Goal: Feedback & Contribution: Leave review/rating

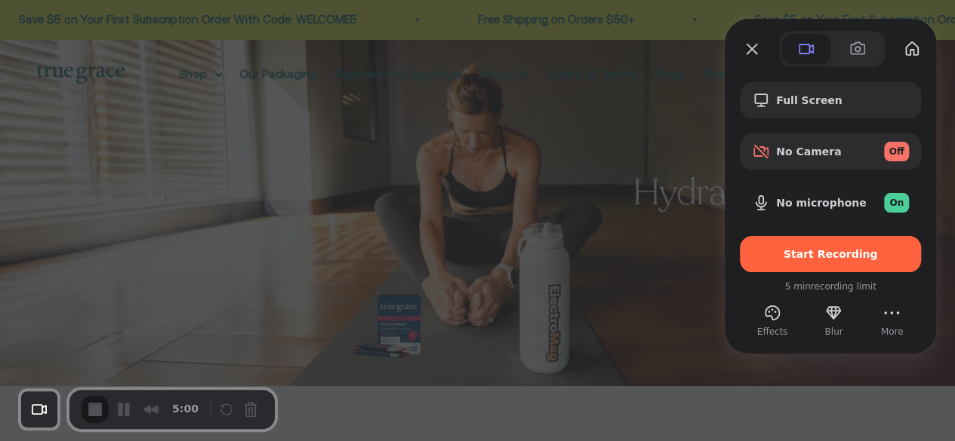
click at [847, 109] on div "Full Screen" at bounding box center [830, 100] width 181 height 36
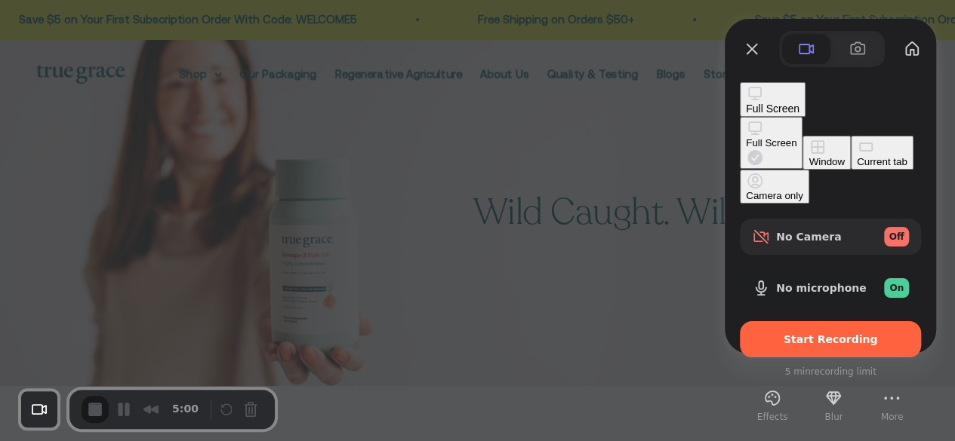
click at [851, 165] on button "Current tab" at bounding box center [882, 153] width 63 height 34
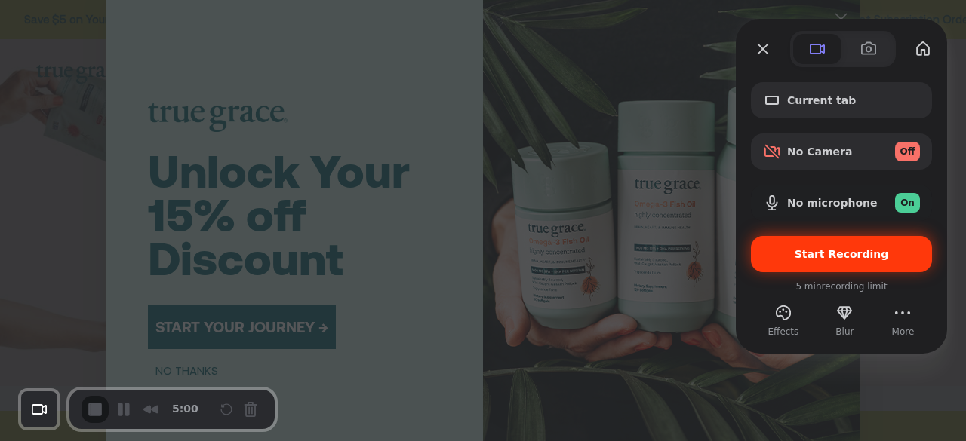
click at [810, 263] on div "Start Recording" at bounding box center [841, 254] width 181 height 36
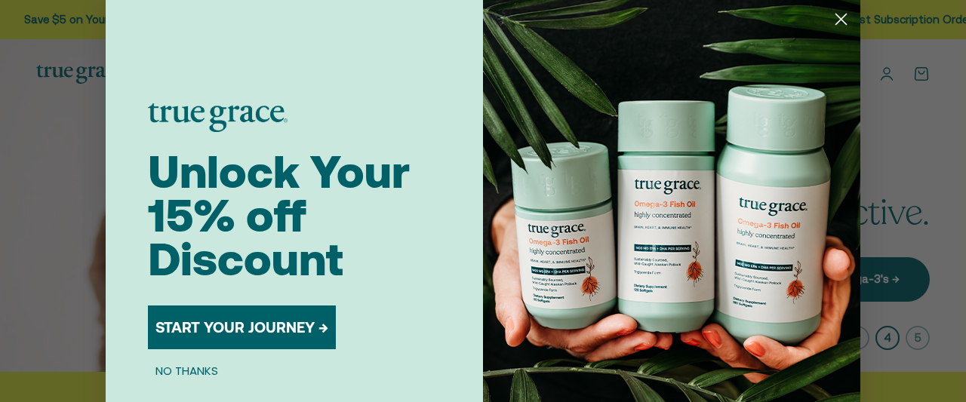
click at [838, 14] on circle "Close dialog" at bounding box center [841, 19] width 25 height 25
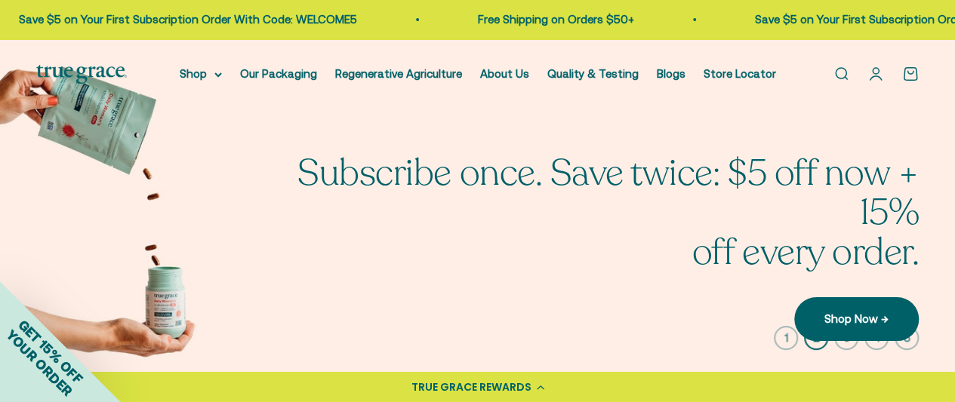
click at [841, 79] on link "Open search" at bounding box center [840, 74] width 17 height 17
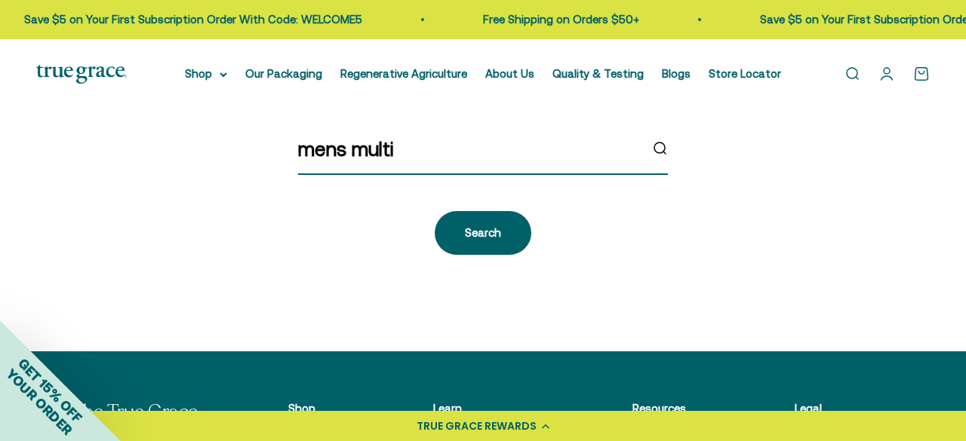
click at [436, 150] on input "mens multi" at bounding box center [468, 150] width 341 height 32
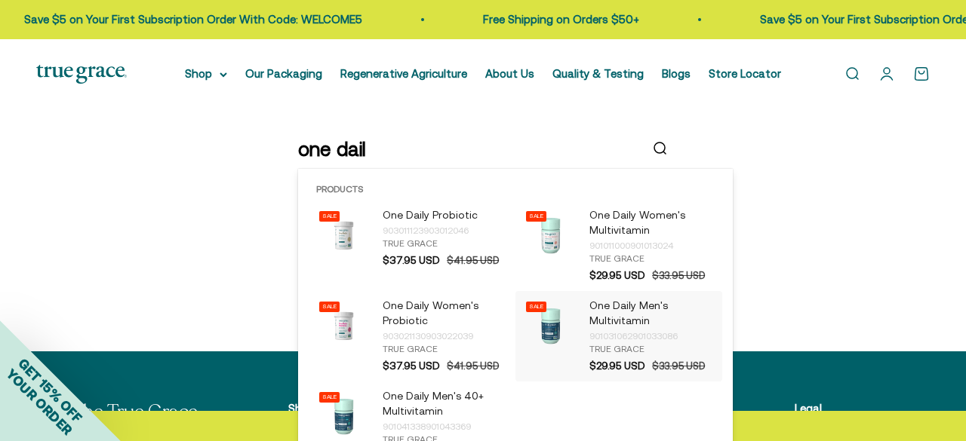
type input "one dail"
click at [604, 312] on p "One Daily Men's Multivitamin" at bounding box center [651, 314] width 125 height 30
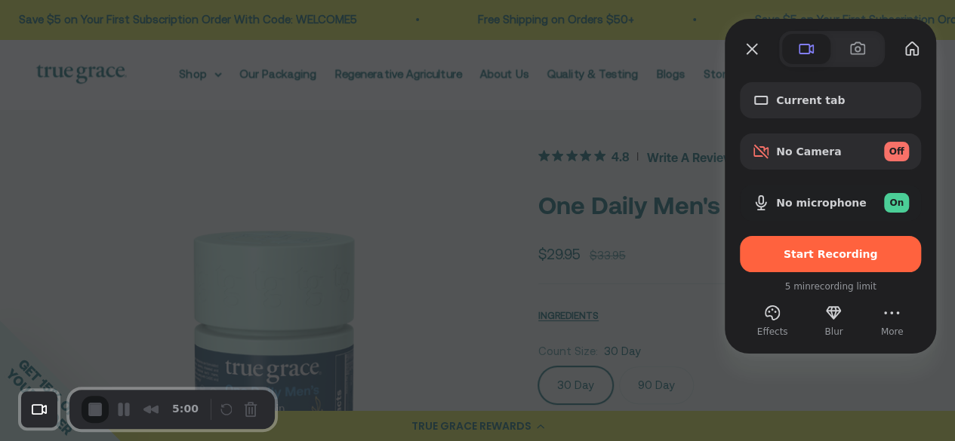
click at [693, 118] on div at bounding box center [477, 220] width 955 height 441
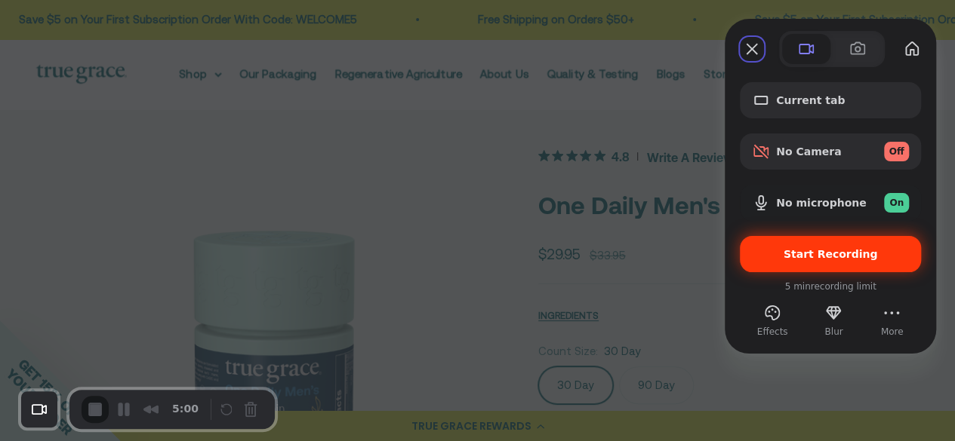
click at [805, 259] on span "Start Recording" at bounding box center [830, 254] width 94 height 12
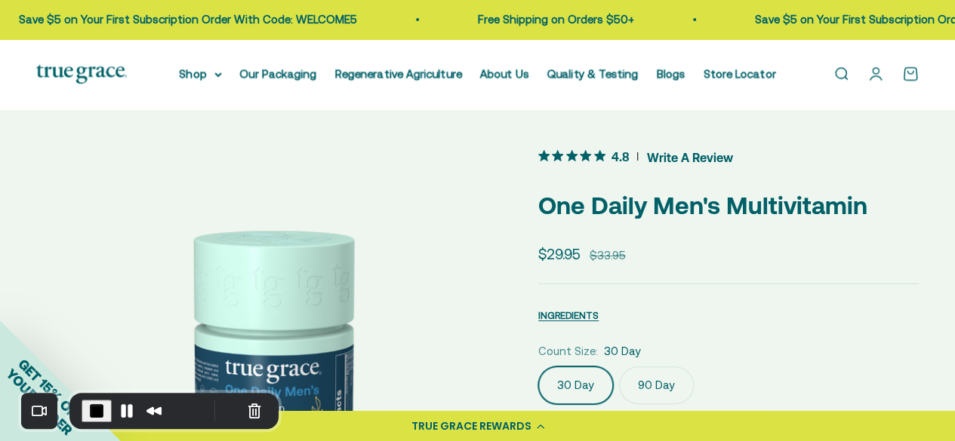
click at [680, 161] on span "Write A Review" at bounding box center [690, 157] width 86 height 23
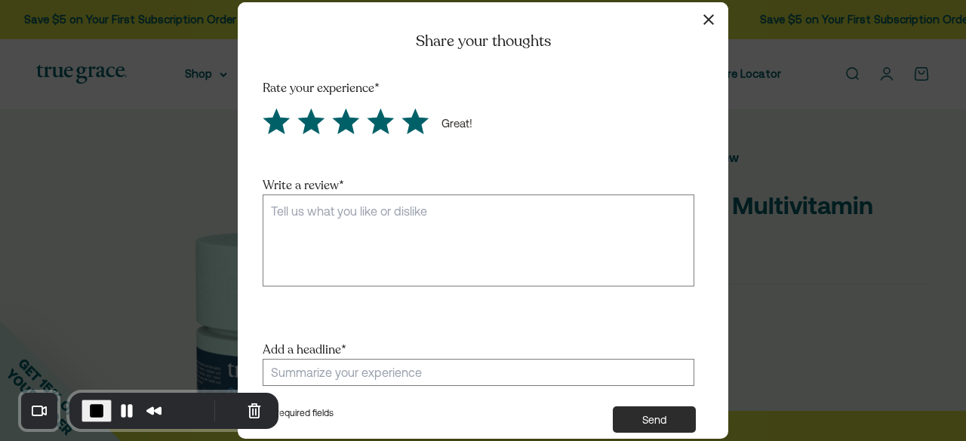
click at [420, 119] on icon "Score 5 Great!" at bounding box center [415, 121] width 25 height 24
click at [398, 106] on input "radio" at bounding box center [398, 106] width 0 height 0
click at [414, 211] on textarea "Write a review *" at bounding box center [479, 241] width 432 height 92
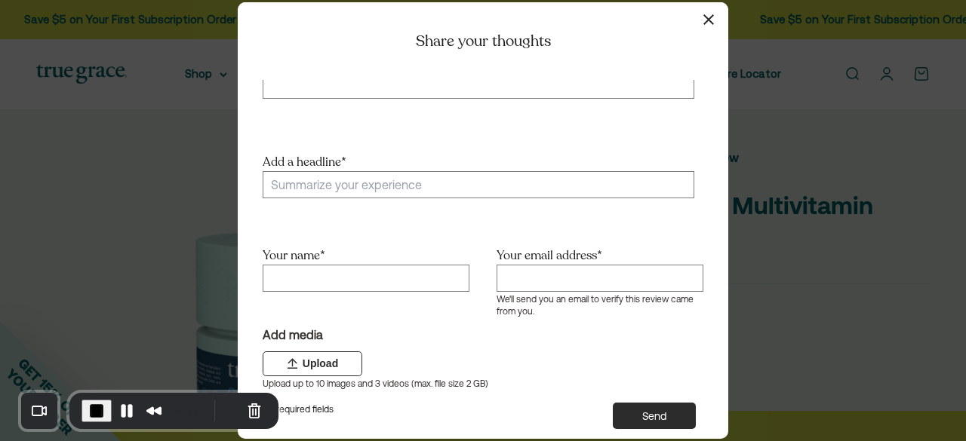
type textarea "This is great!"
click at [463, 176] on div "Add a headline *" at bounding box center [479, 197] width 432 height 95
click at [701, 17] on button "button" at bounding box center [708, 20] width 22 height 22
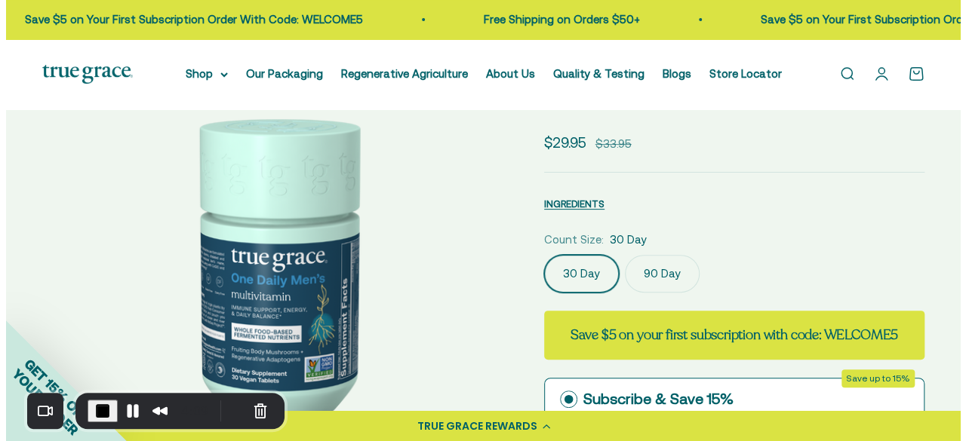
scroll to position [0, 0]
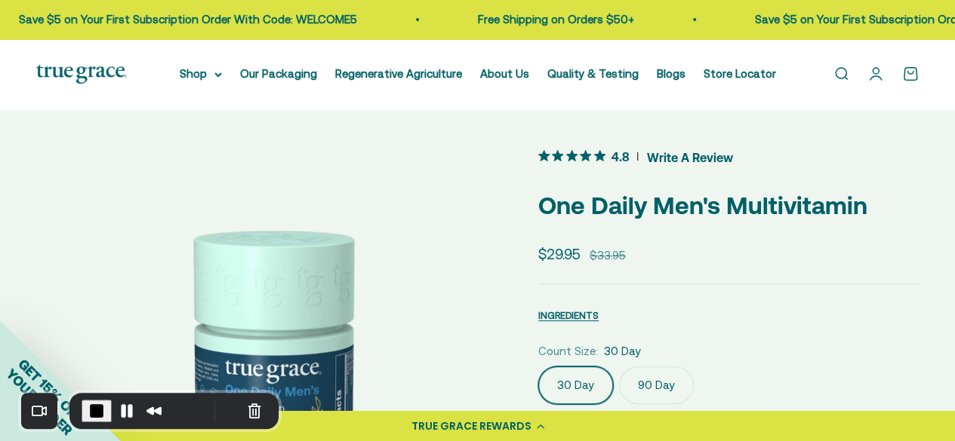
click at [675, 162] on span "Write A Review" at bounding box center [690, 157] width 86 height 23
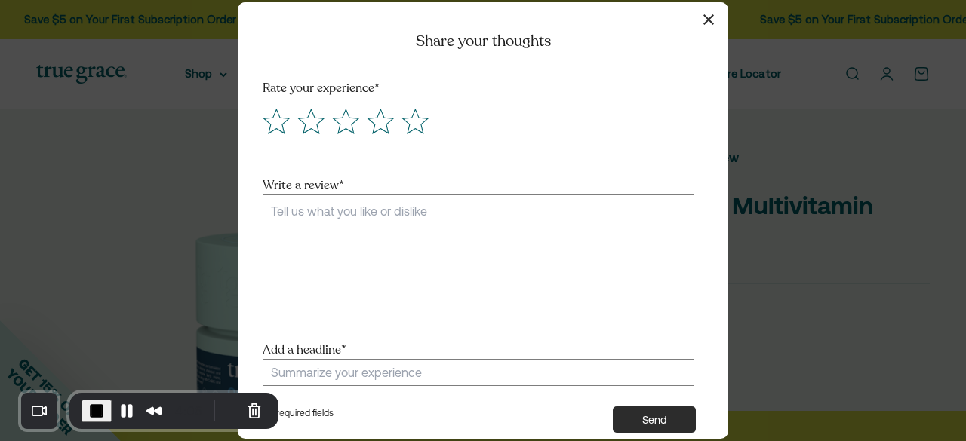
click at [714, 20] on button "button" at bounding box center [708, 20] width 22 height 22
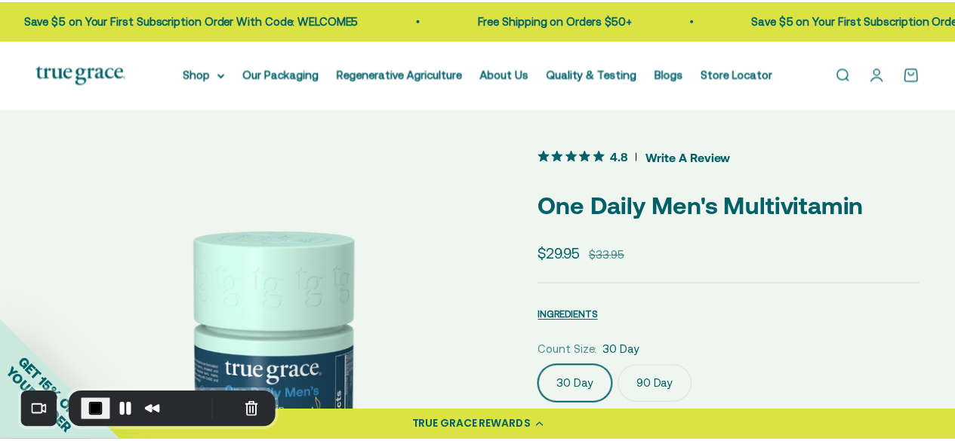
scroll to position [2770, 0]
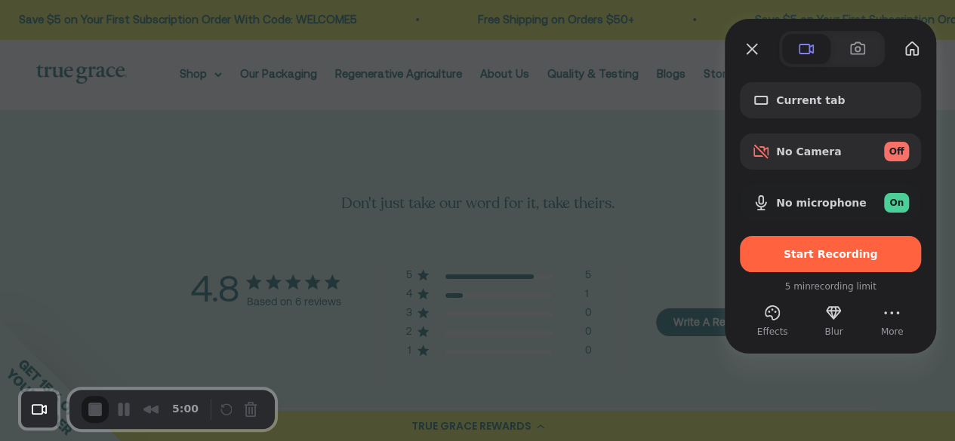
click at [644, 220] on div at bounding box center [477, 220] width 955 height 441
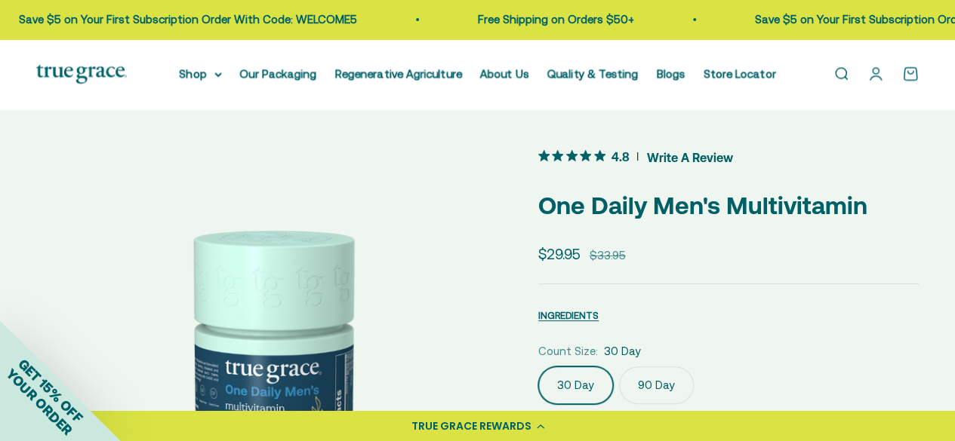
click at [699, 158] on span "Write A Review" at bounding box center [690, 157] width 86 height 23
click at [649, 153] on span "Write A Review" at bounding box center [690, 157] width 86 height 23
click at [658, 158] on span "Write A Review" at bounding box center [690, 157] width 86 height 23
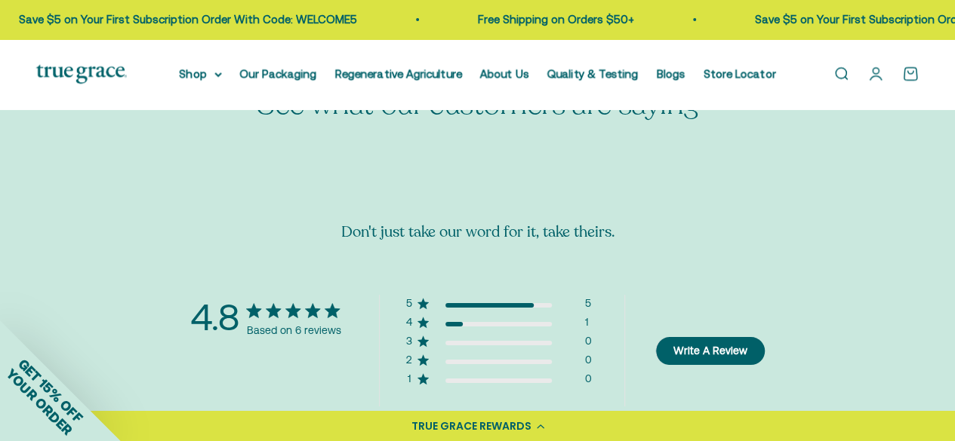
scroll to position [2746, 0]
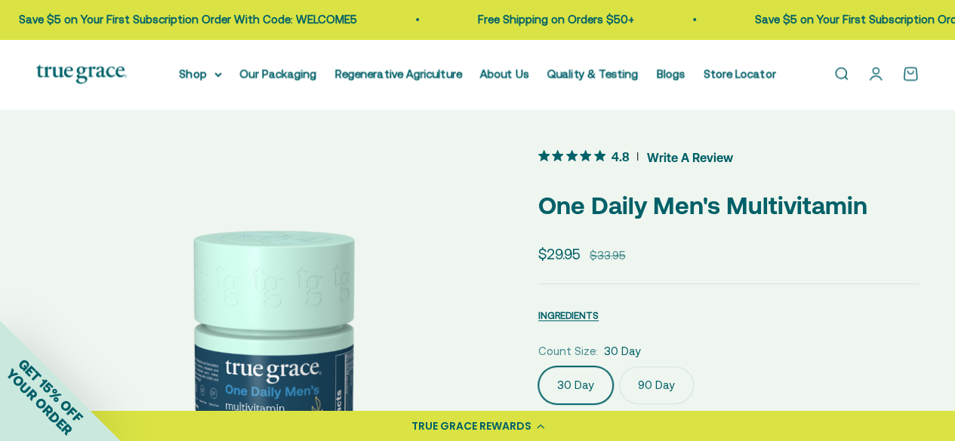
click at [678, 156] on span "Write A Review" at bounding box center [690, 157] width 86 height 23
click at [661, 155] on span "Write A Review" at bounding box center [690, 157] width 86 height 23
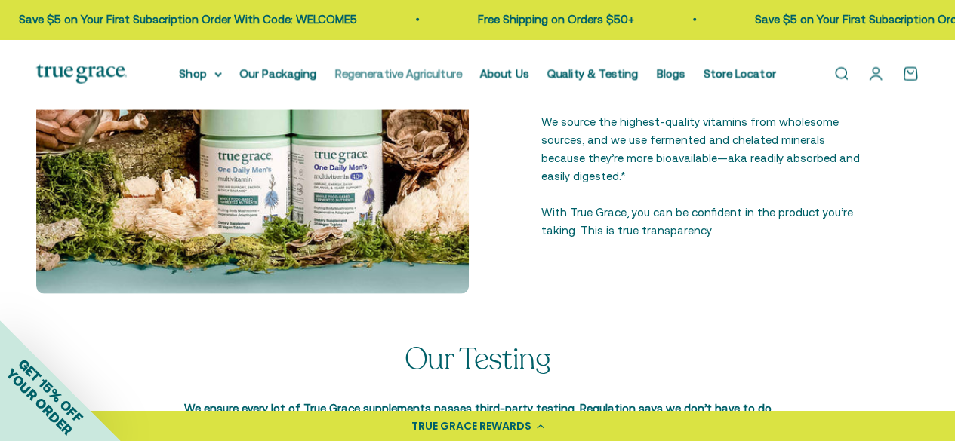
scroll to position [2053, 0]
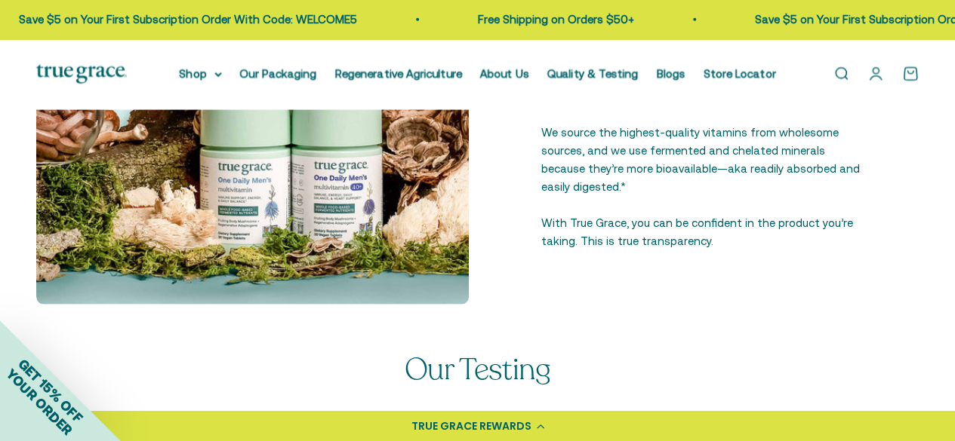
click at [279, 85] on div "Open navigation menu Open search Shop Multivitamins Women's Multivitamin Women'…" at bounding box center [477, 74] width 955 height 70
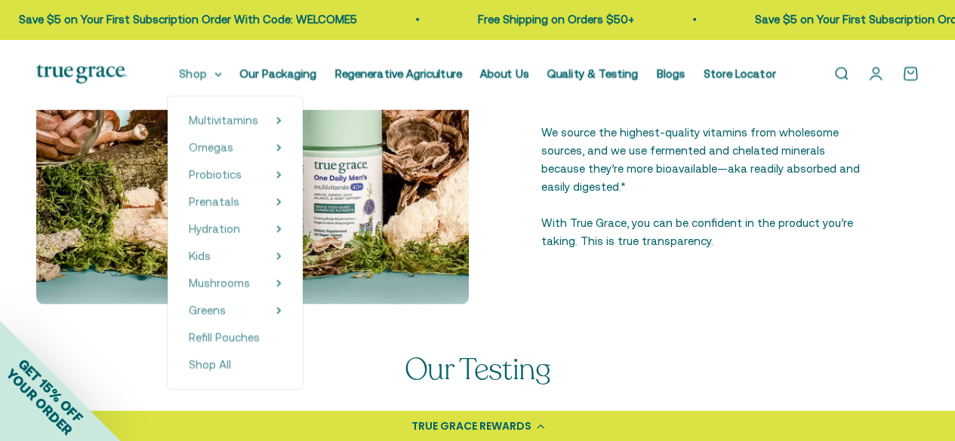
click at [216, 79] on summary "Shop" at bounding box center [201, 74] width 42 height 18
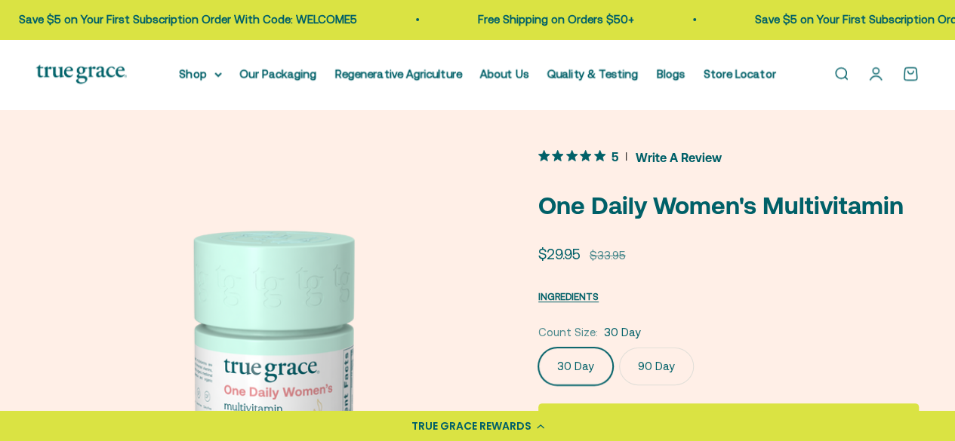
click at [688, 161] on span "Write A Review" at bounding box center [678, 157] width 86 height 23
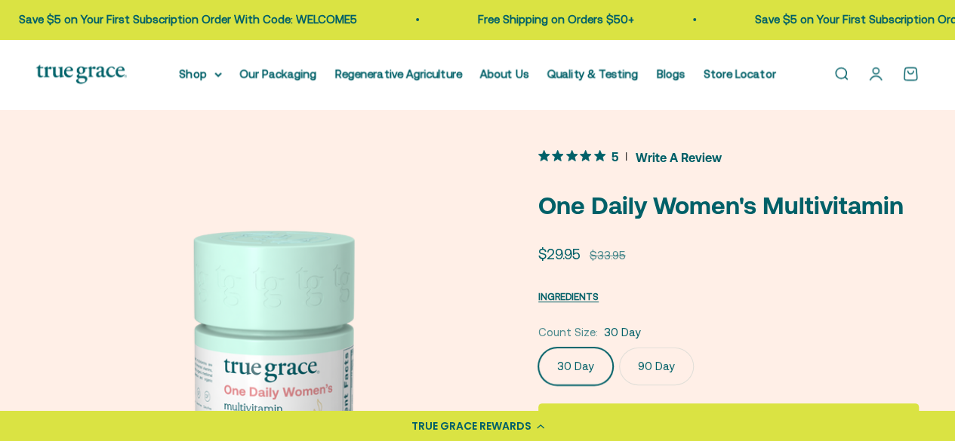
click at [626, 160] on button "5 Write A Review" at bounding box center [629, 157] width 183 height 23
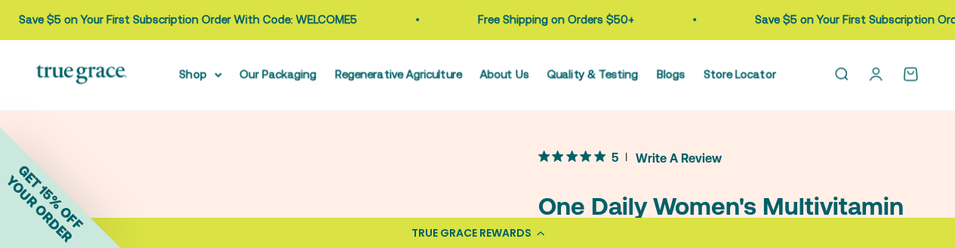
click at [660, 150] on span "Write A Review" at bounding box center [678, 157] width 86 height 23
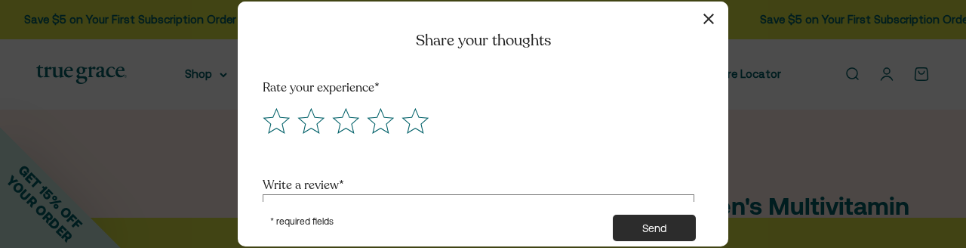
click at [660, 150] on div "Rate your experience *" at bounding box center [483, 126] width 441 height 95
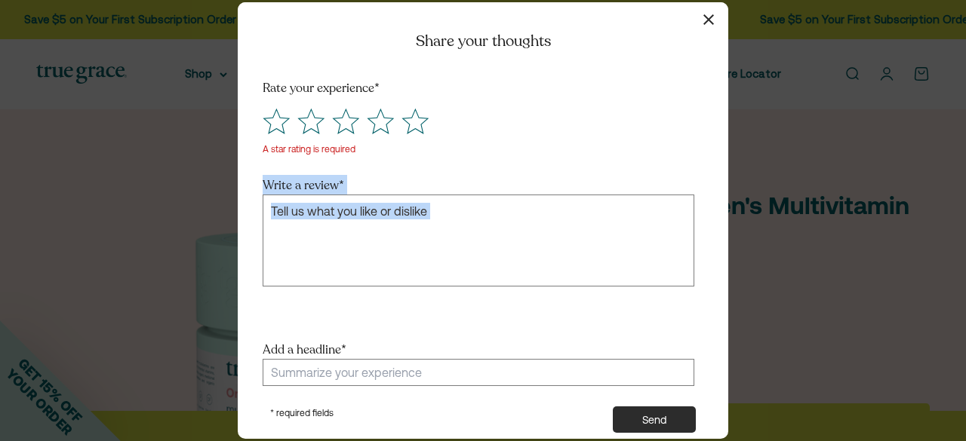
click at [708, 28] on button "button" at bounding box center [708, 20] width 22 height 22
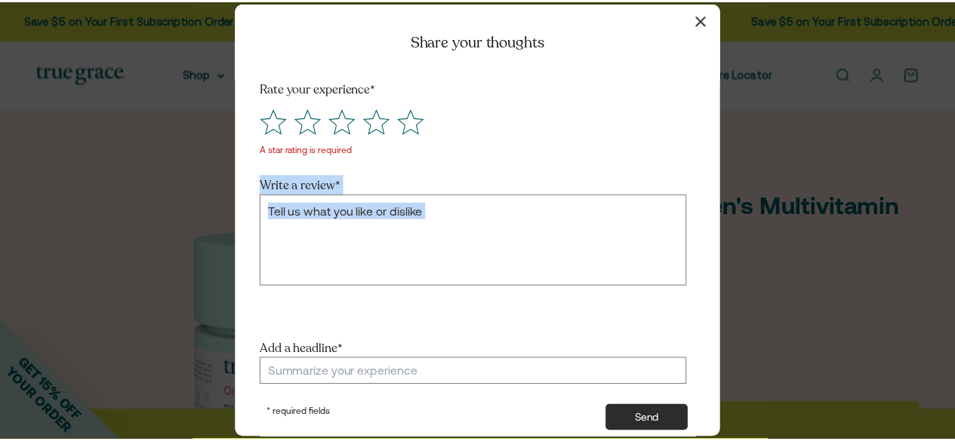
scroll to position [2629, 0]
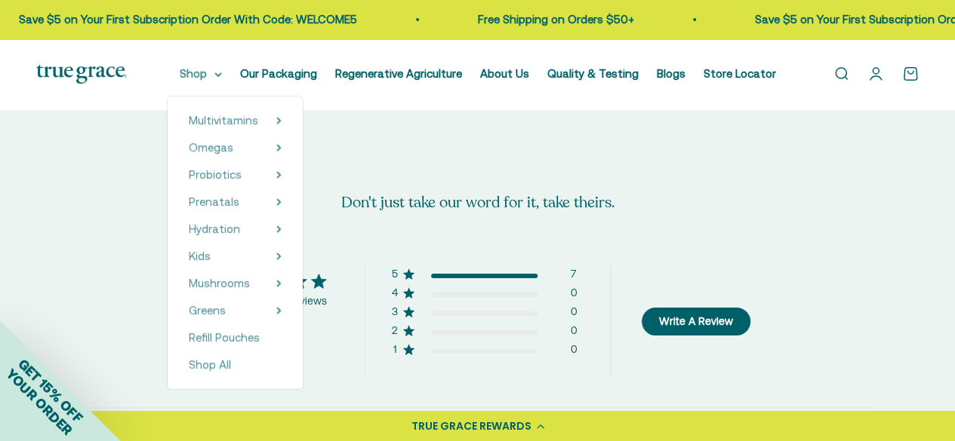
click at [222, 78] on summary "Shop" at bounding box center [201, 74] width 42 height 18
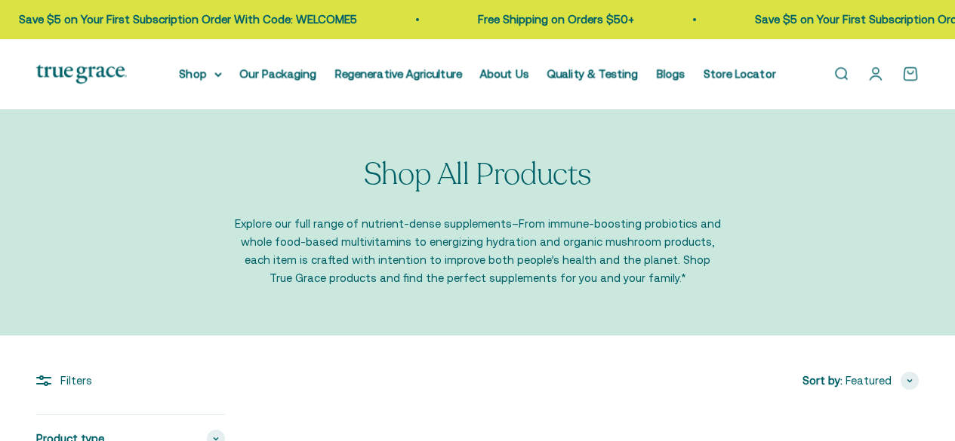
scroll to position [356, 0]
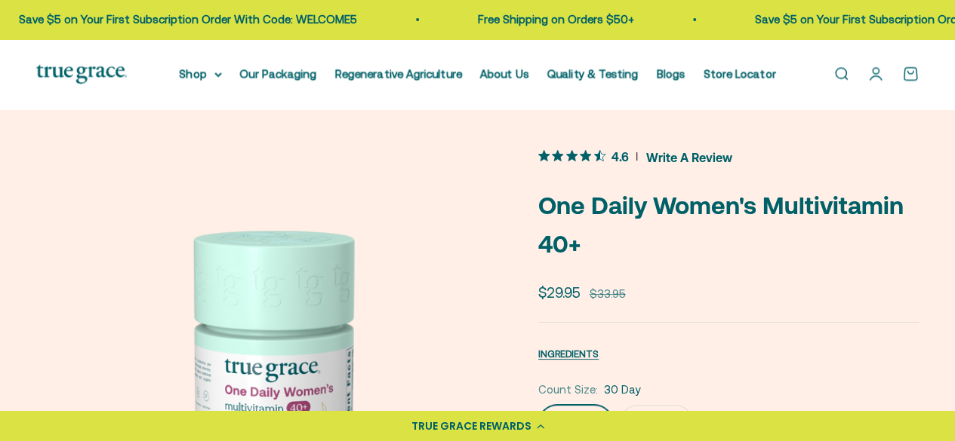
click at [651, 158] on span "Write A Review" at bounding box center [689, 157] width 86 height 23
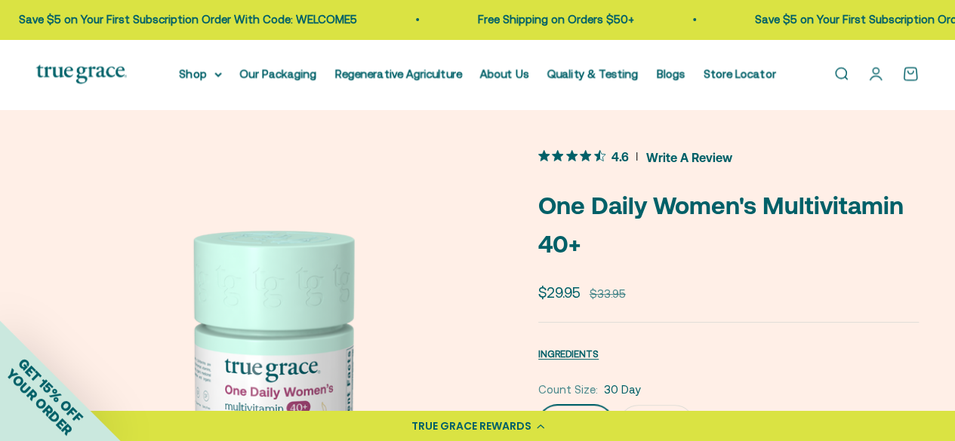
click at [669, 151] on span "Write A Review" at bounding box center [689, 157] width 86 height 23
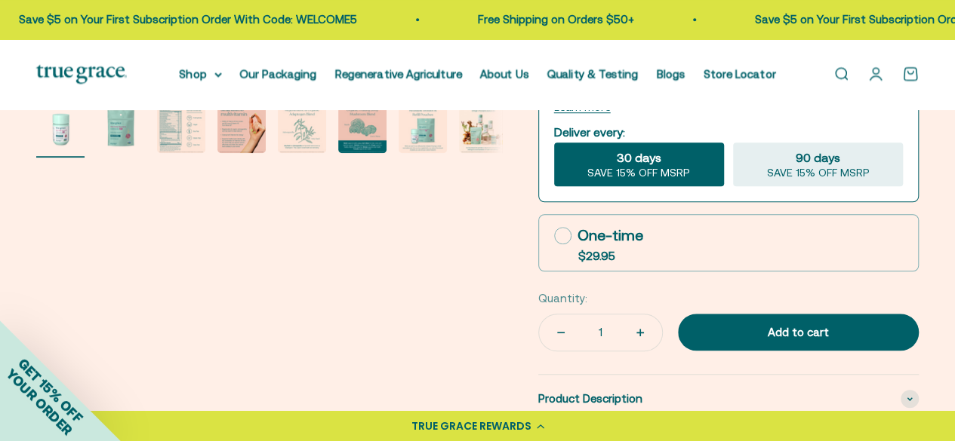
click at [669, 151] on safe-sticky "4.6 Write A Review One Daily Women's Multivitamin 40+ Sale price $29.95 Regular…" at bounding box center [728, 167] width 380 height 1091
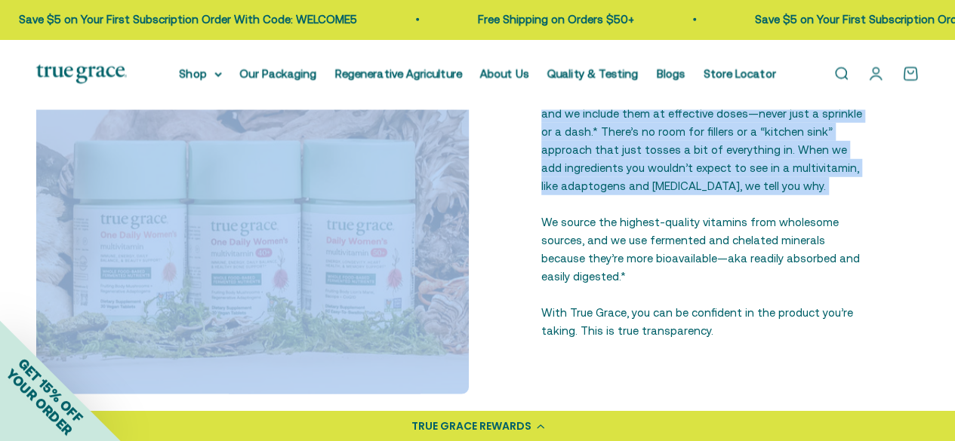
click at [669, 151] on main "Zoom Go to item 1 Go to item 2 Go to item 3 Go to item 4 Go to item 5 Go to ite…" at bounding box center [477, 306] width 955 height 4398
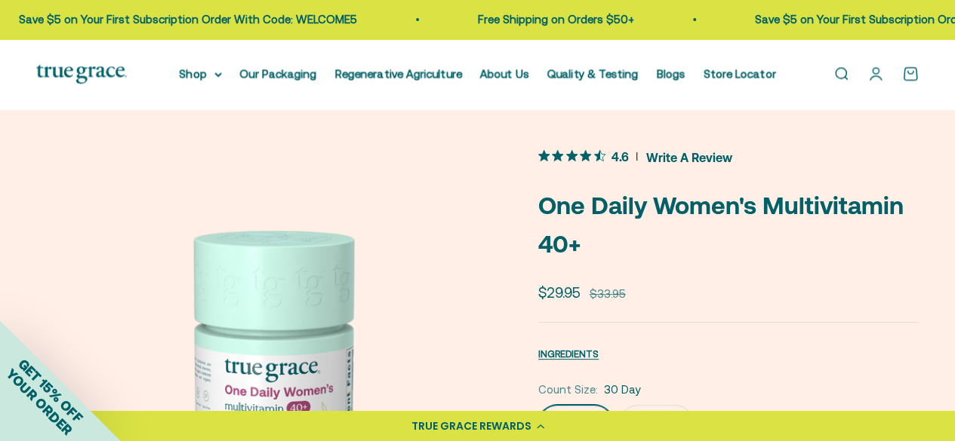
click at [652, 161] on span "Write A Review" at bounding box center [689, 157] width 86 height 23
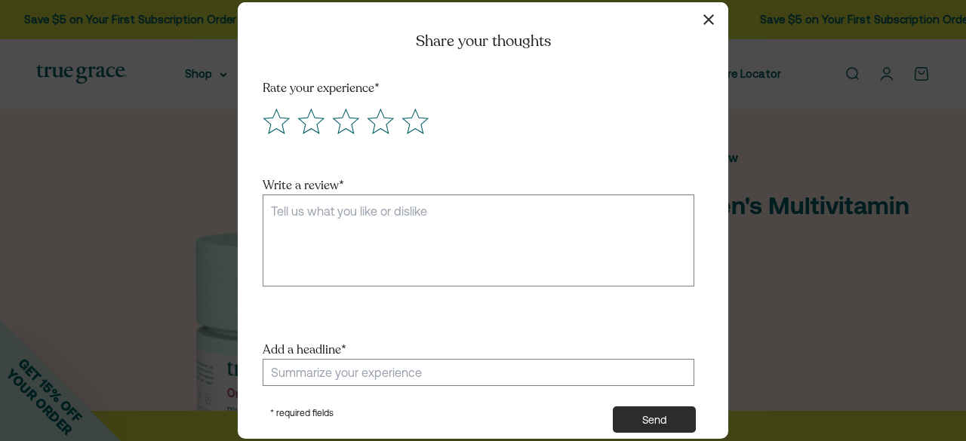
click at [706, 14] on icon "button" at bounding box center [708, 19] width 11 height 11
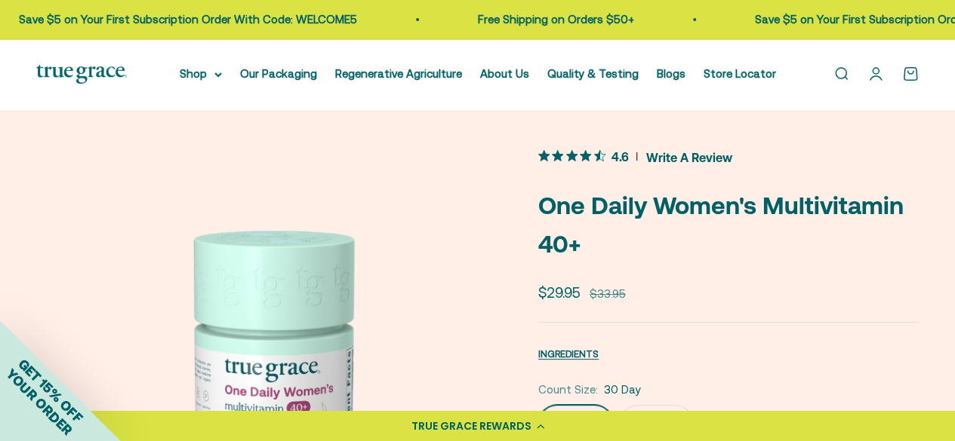
click at [654, 158] on span "Write A Review" at bounding box center [689, 157] width 86 height 23
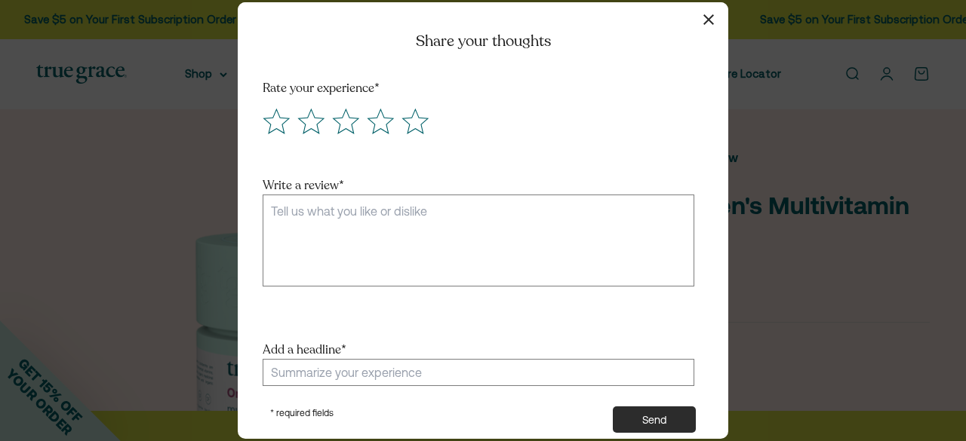
click at [702, 20] on button "button" at bounding box center [708, 20] width 22 height 22
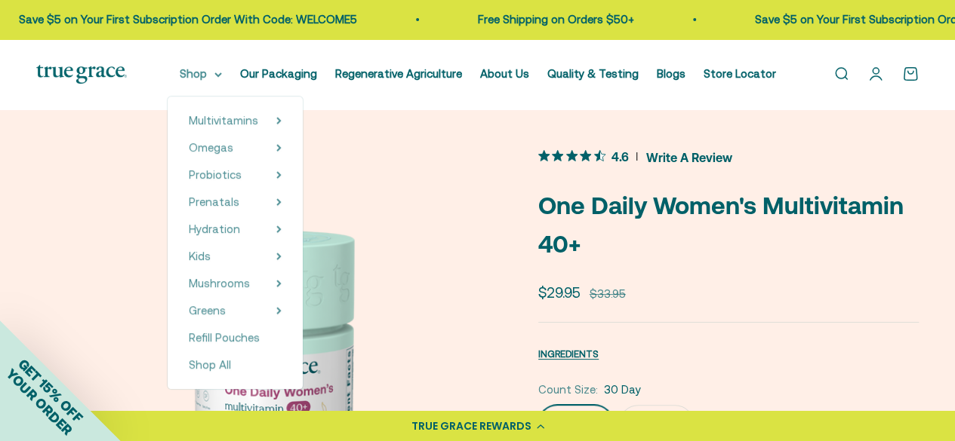
click at [220, 80] on summary "Shop" at bounding box center [201, 74] width 42 height 18
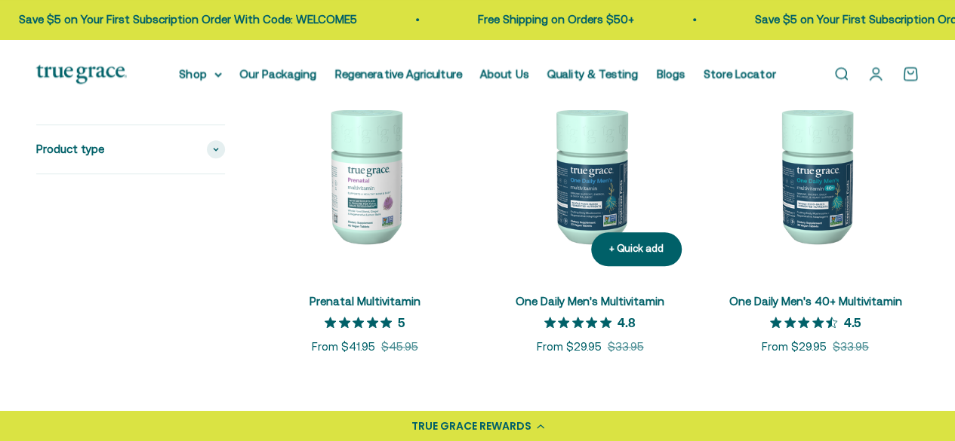
scroll to position [668, 0]
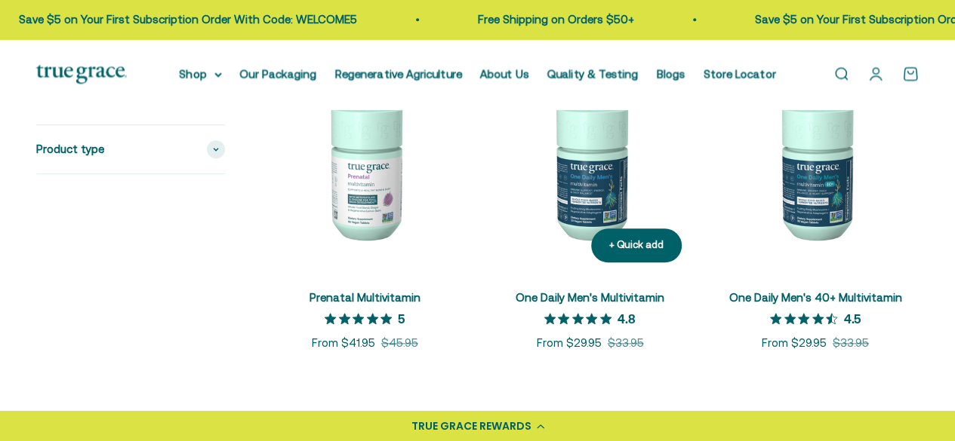
click at [570, 263] on img at bounding box center [589, 170] width 207 height 207
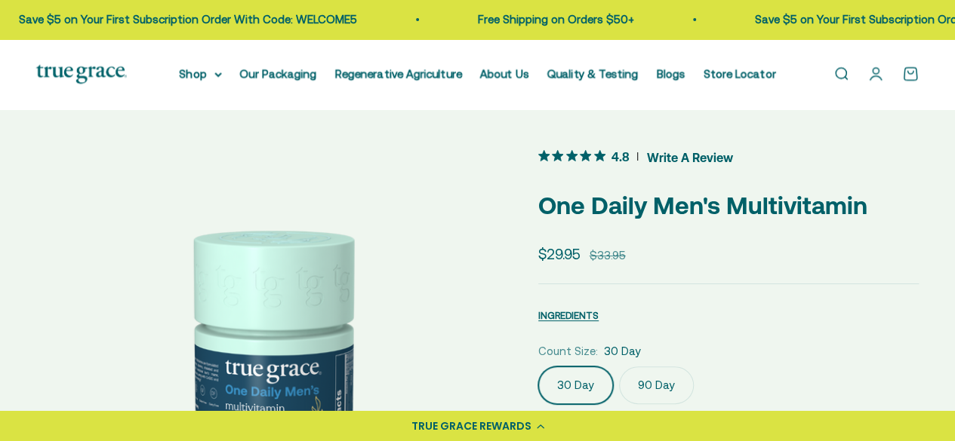
click at [674, 158] on span "Write A Review" at bounding box center [690, 157] width 86 height 23
click at [666, 156] on span "Write A Review" at bounding box center [690, 157] width 86 height 23
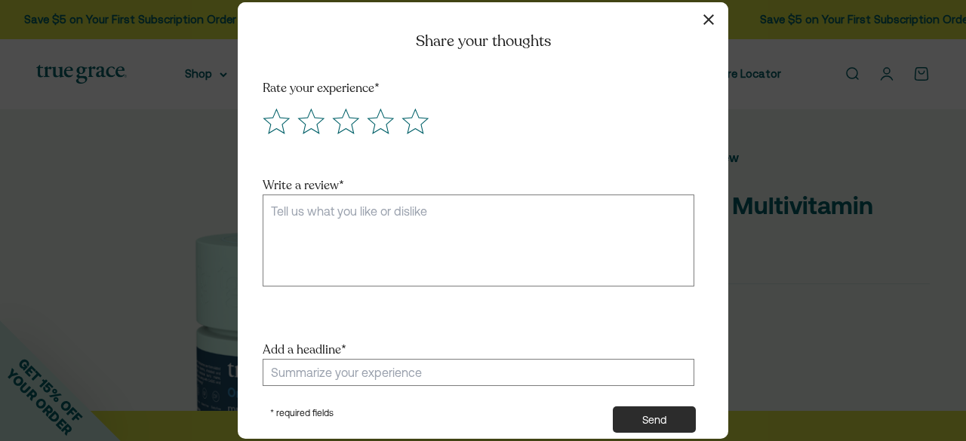
click at [711, 26] on button "button" at bounding box center [708, 20] width 22 height 22
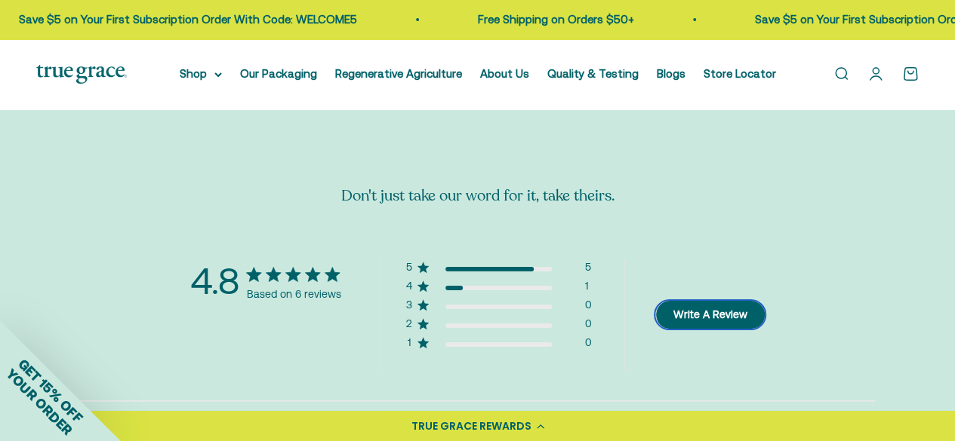
scroll to position [2779, 0]
click at [705, 300] on button "Write A Review" at bounding box center [709, 314] width 109 height 28
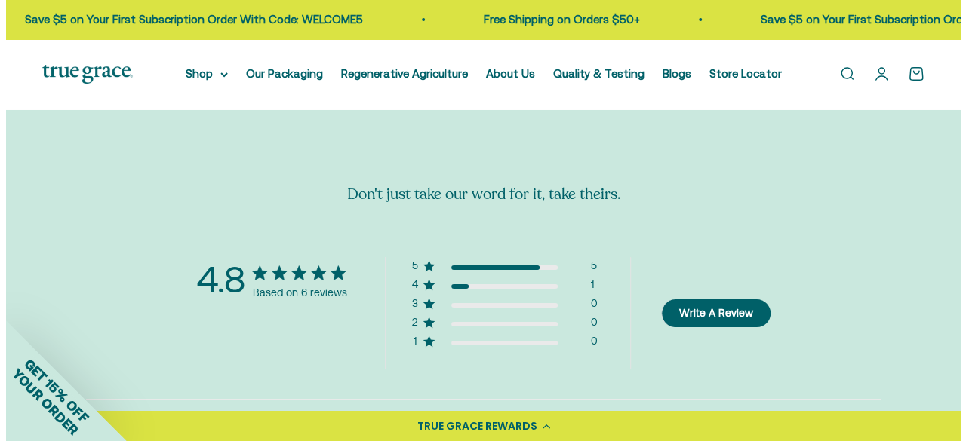
scroll to position [2761, 0]
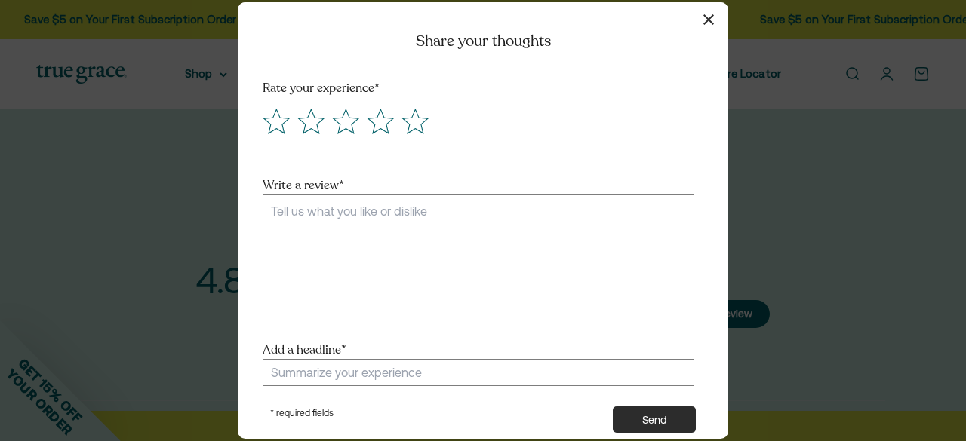
click at [702, 23] on button "button" at bounding box center [708, 20] width 22 height 22
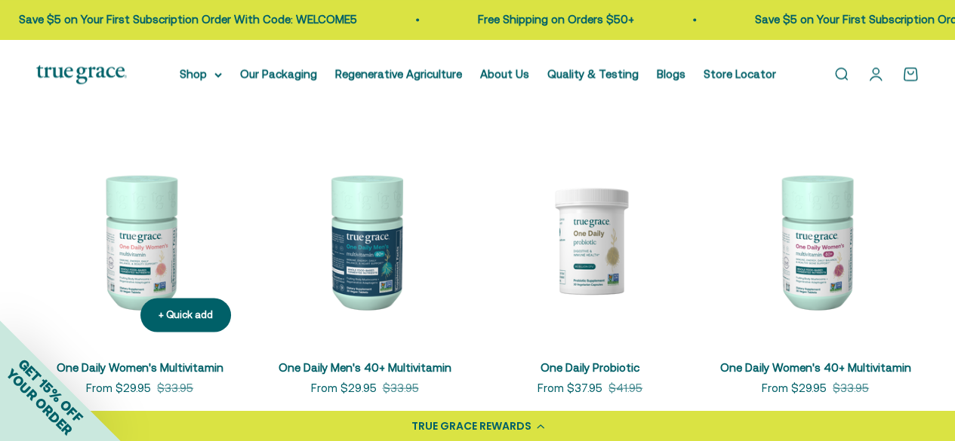
scroll to position [4268, 0]
click at [136, 230] on img at bounding box center [139, 240] width 207 height 207
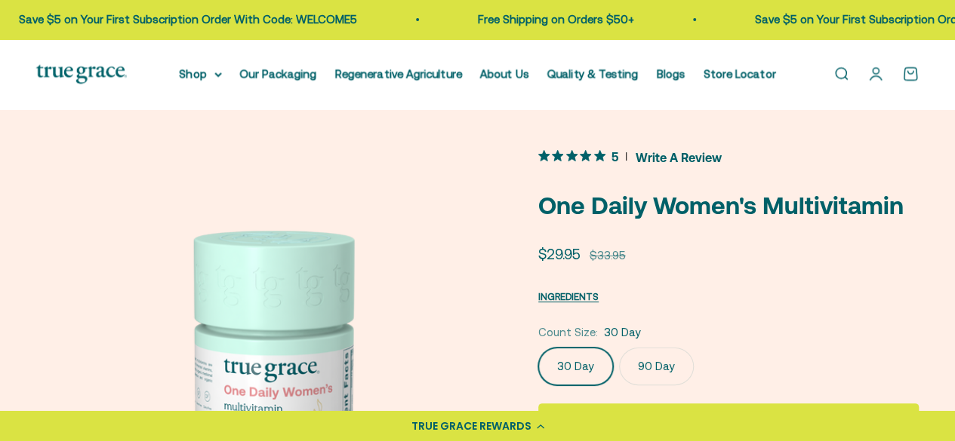
click at [658, 150] on span "Write A Review" at bounding box center [678, 157] width 86 height 23
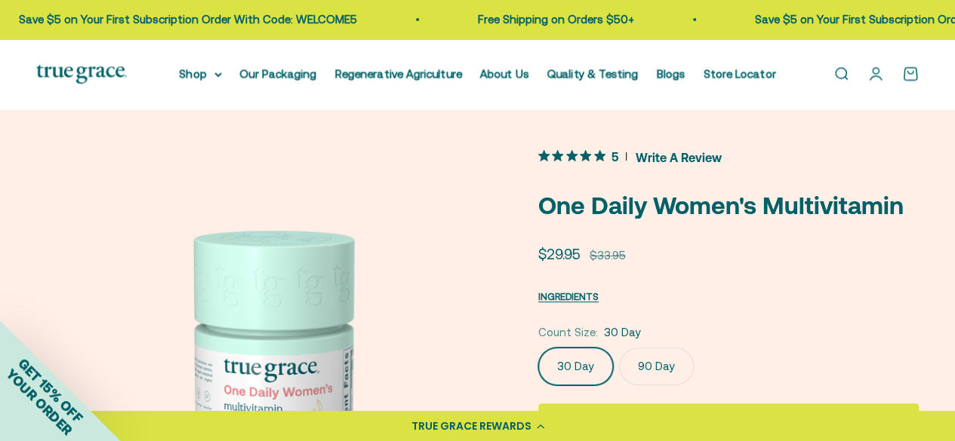
click at [651, 156] on span "Write A Review" at bounding box center [678, 157] width 86 height 23
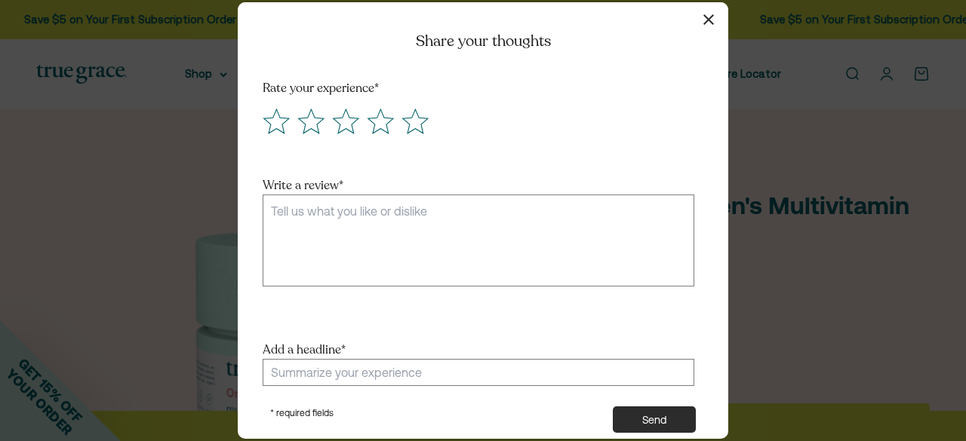
click at [708, 27] on button "button" at bounding box center [708, 20] width 22 height 22
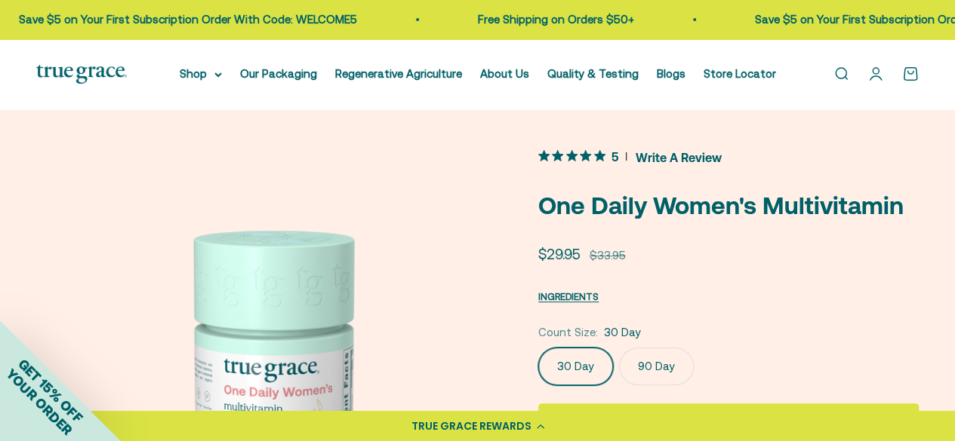
click at [651, 155] on span "Write A Review" at bounding box center [678, 157] width 86 height 23
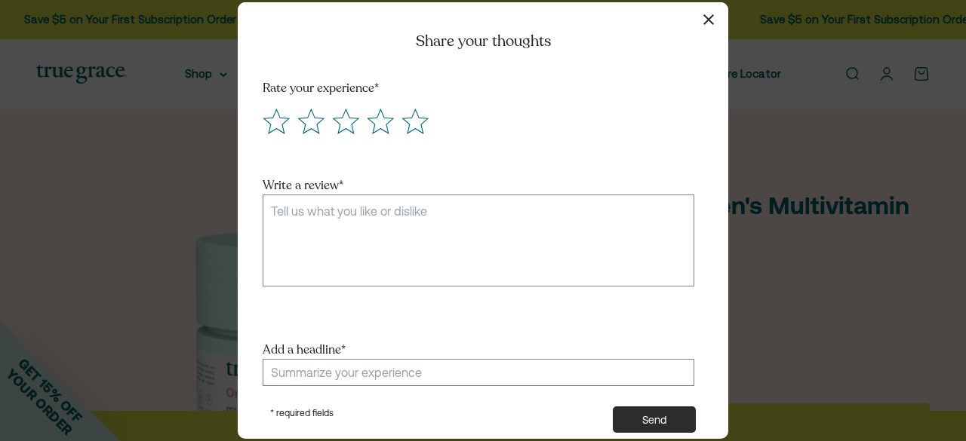
click at [703, 20] on icon "button" at bounding box center [708, 19] width 11 height 11
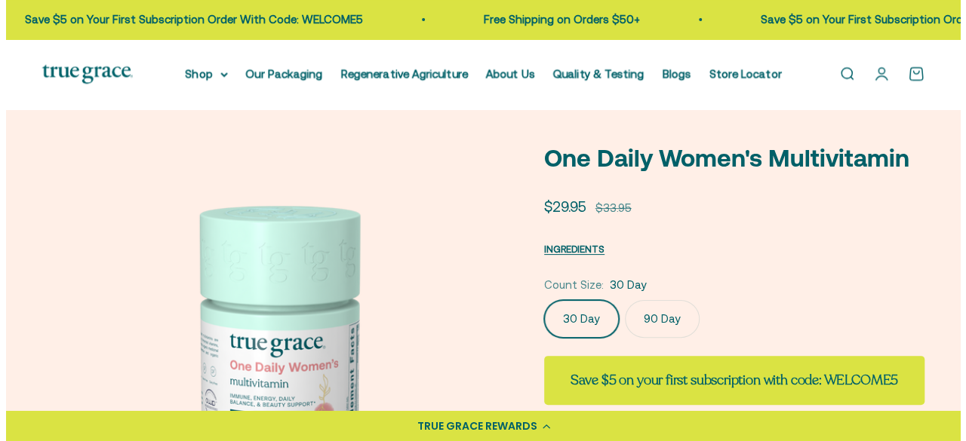
scroll to position [5, 0]
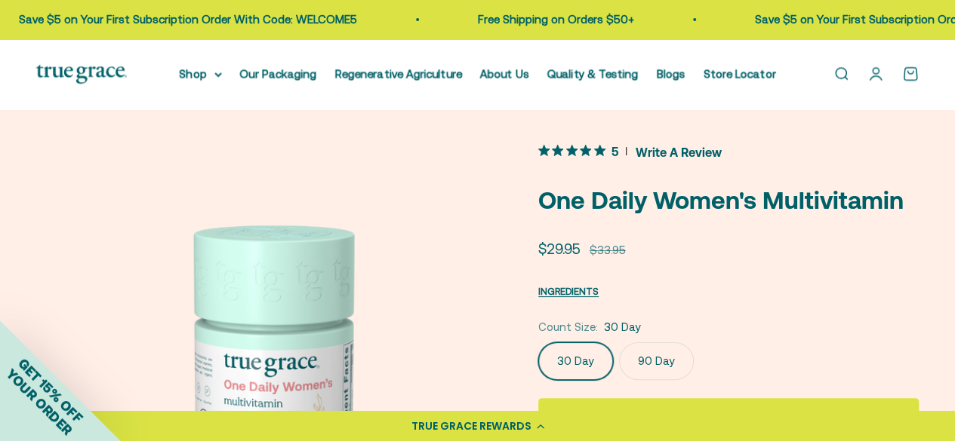
click at [657, 152] on span "Write A Review" at bounding box center [678, 151] width 86 height 23
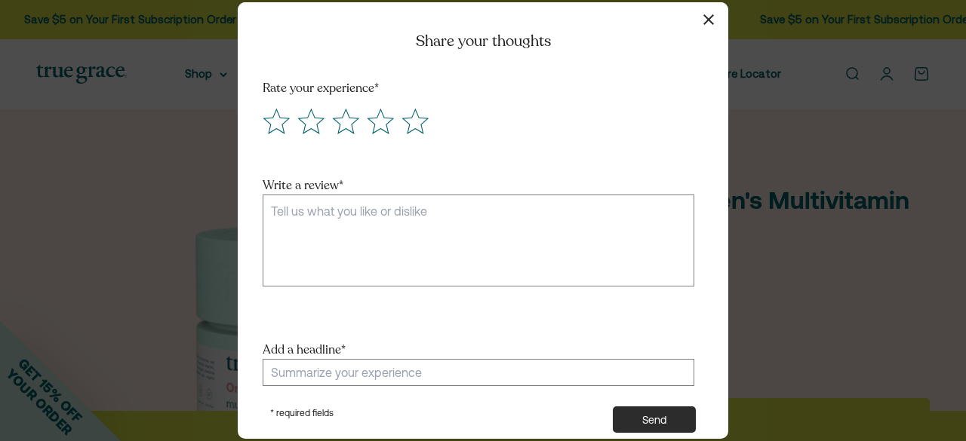
click at [711, 12] on button "button" at bounding box center [708, 20] width 22 height 22
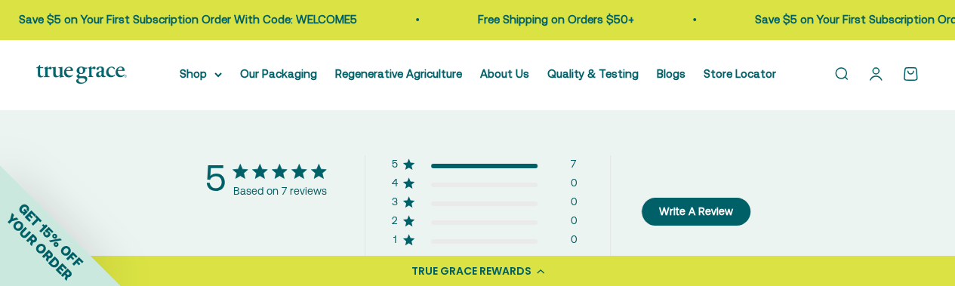
scroll to position [2740, 0]
click at [789, 162] on div "5 Based on 7 reviews 5 7 4 0 3 0 2 0 1 0 Write A Review" at bounding box center [477, 211] width 794 height 112
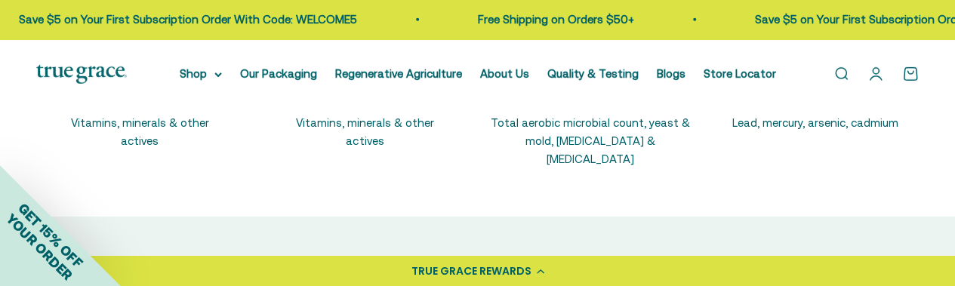
scroll to position [2422, 0]
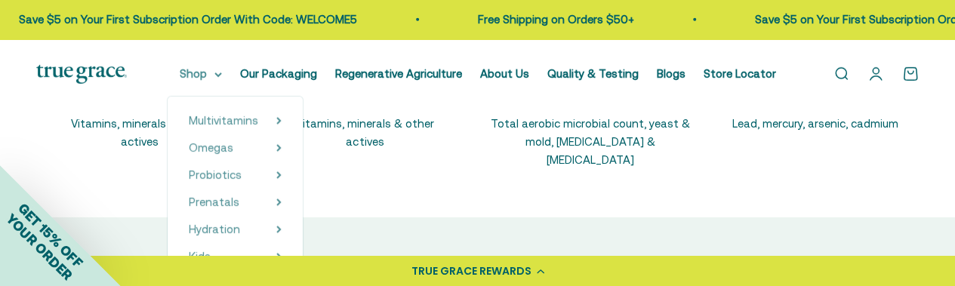
click at [222, 75] on icon at bounding box center [218, 74] width 8 height 5
